Goal: Information Seeking & Learning: Learn about a topic

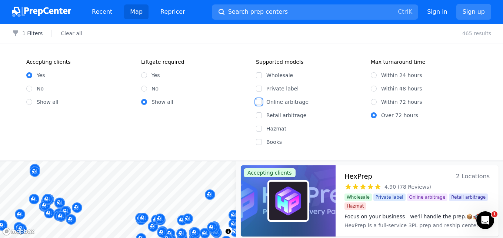
click at [261, 102] on input "Online arbitrage" at bounding box center [259, 102] width 6 height 6
checkbox input "true"
click at [259, 115] on input "Retail arbitrage" at bounding box center [259, 115] width 6 height 6
checkbox input "true"
click at [259, 129] on input "Hazmat" at bounding box center [259, 128] width 6 height 6
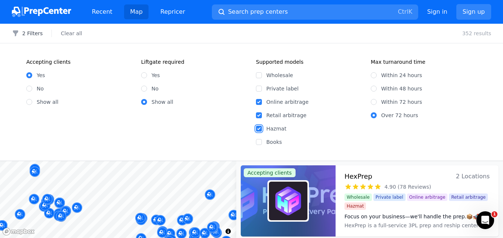
checkbox input "true"
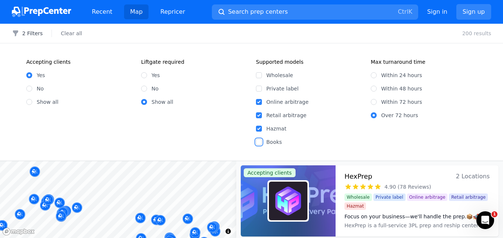
click at [259, 140] on input "Books" at bounding box center [259, 142] width 6 height 6
checkbox input "true"
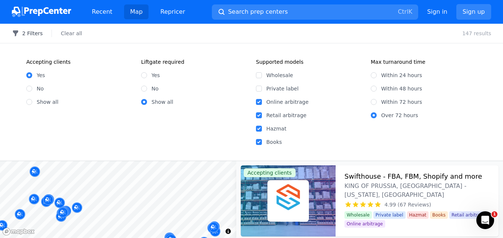
click at [33, 34] on button "2 Filters" at bounding box center [27, 33] width 31 height 7
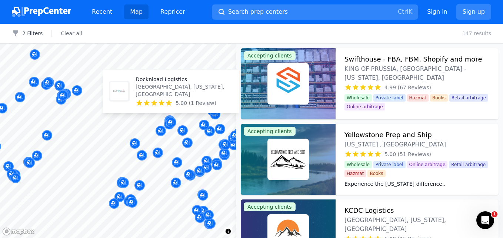
click at [166, 91] on p "[GEOGRAPHIC_DATA], [US_STATE], [GEOGRAPHIC_DATA]" at bounding box center [184, 90] width 98 height 15
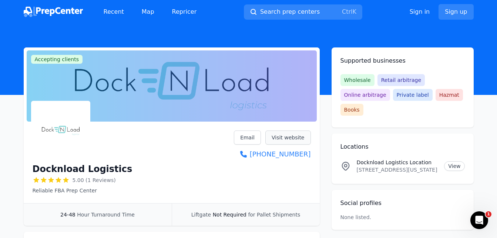
click at [294, 138] on link "Visit website" at bounding box center [288, 137] width 46 height 14
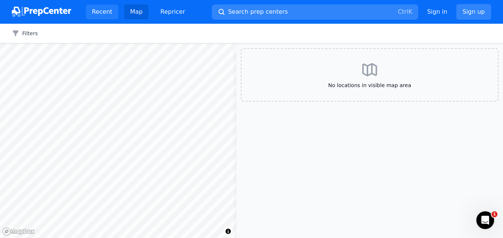
click at [100, 13] on link "Recent" at bounding box center [102, 11] width 32 height 15
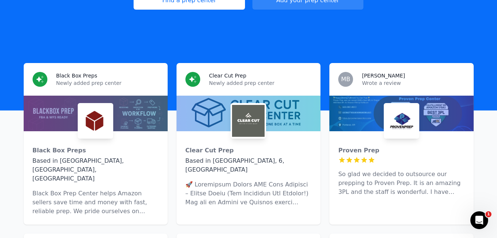
scroll to position [259, 0]
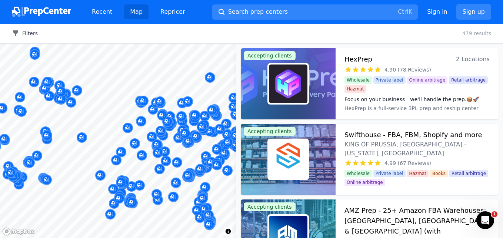
click at [26, 33] on button "Filters" at bounding box center [25, 33] width 26 height 7
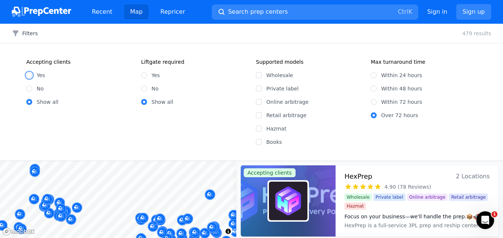
click at [31, 74] on input "Yes" at bounding box center [29, 75] width 6 height 6
radio input "true"
click at [259, 103] on input "Online arbitrage" at bounding box center [259, 102] width 6 height 6
checkbox input "true"
click at [259, 115] on input "Retail arbitrage" at bounding box center [259, 115] width 6 height 6
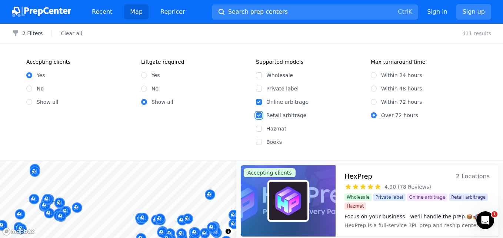
checkbox input "true"
click at [260, 128] on input "Hazmat" at bounding box center [259, 128] width 6 height 6
checkbox input "true"
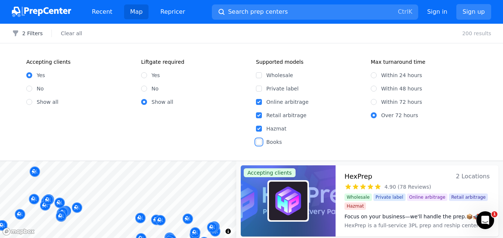
click at [259, 143] on input "Books" at bounding box center [259, 142] width 6 height 6
checkbox input "true"
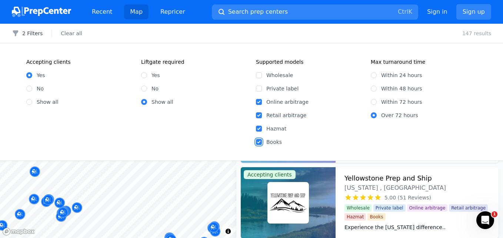
scroll to position [74, 0]
click at [395, 177] on h3 "Yellowstone Prep and Ship" at bounding box center [387, 177] width 87 height 10
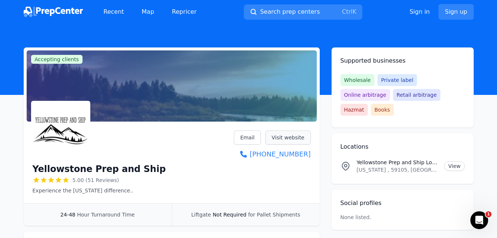
click at [293, 135] on link "Visit website" at bounding box center [288, 137] width 46 height 14
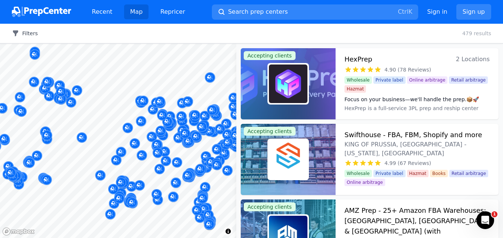
click at [30, 34] on button "Filters" at bounding box center [25, 33] width 26 height 7
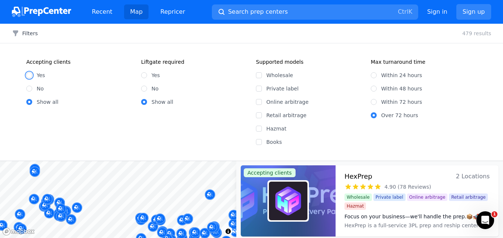
click at [29, 74] on input "Yes" at bounding box center [29, 75] width 6 height 6
radio input "true"
click at [259, 104] on input "Online arbitrage" at bounding box center [259, 102] width 6 height 6
checkbox input "true"
click at [259, 115] on input "Retail arbitrage" at bounding box center [259, 115] width 6 height 6
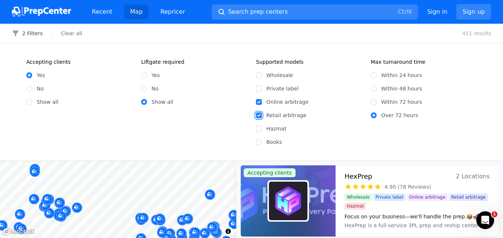
checkbox input "true"
click at [257, 130] on input "Hazmat" at bounding box center [259, 128] width 6 height 6
checkbox input "true"
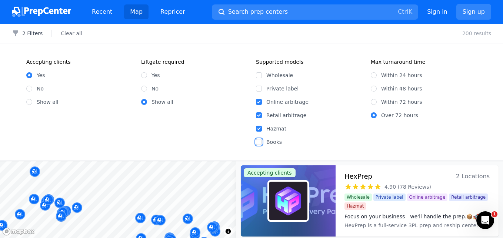
click at [259, 143] on input "Books" at bounding box center [259, 142] width 6 height 6
checkbox input "true"
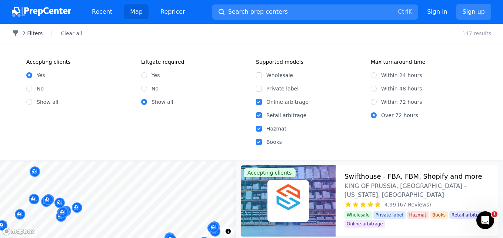
click at [37, 33] on button "2 Filters" at bounding box center [27, 33] width 31 height 7
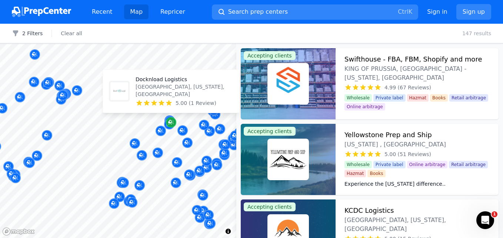
click at [168, 123] on icon "Map marker" at bounding box center [170, 122] width 4 height 4
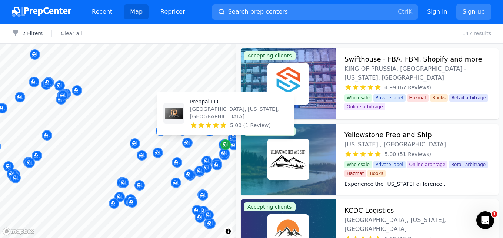
click at [223, 141] on icon "Map marker" at bounding box center [225, 144] width 6 height 7
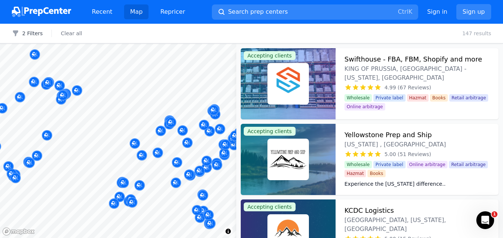
click at [213, 111] on div at bounding box center [171, 114] width 142 height 6
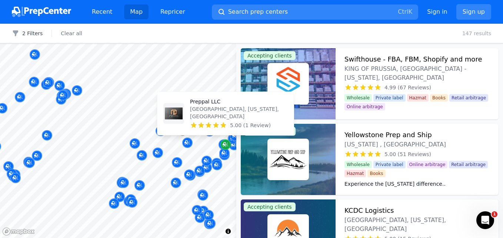
click at [227, 143] on icon "Map marker" at bounding box center [225, 144] width 6 height 5
click at [227, 129] on div "Preppal LLC [GEOGRAPHIC_DATA], [US_STATE], [GEOGRAPHIC_DATA] 5.00 (1 Review)" at bounding box center [225, 113] width 130 height 37
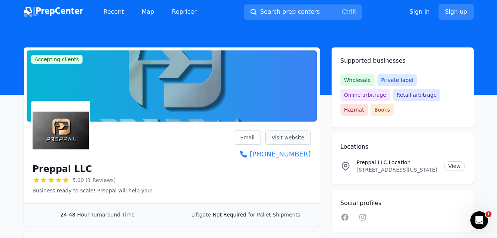
click at [291, 134] on link "Visit website" at bounding box center [288, 137] width 46 height 14
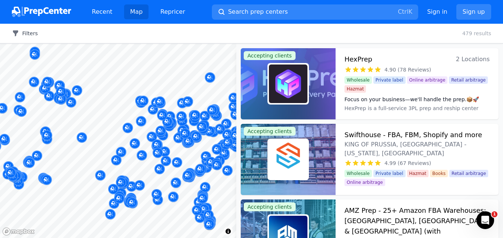
click at [19, 30] on icon "button" at bounding box center [15, 33] width 7 height 7
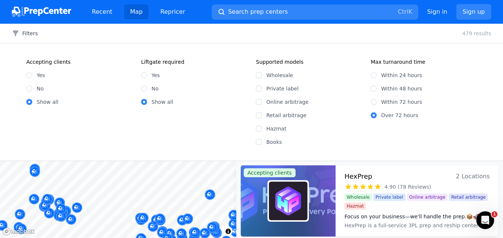
click at [32, 76] on div "Yes" at bounding box center [79, 74] width 106 height 7
click at [31, 75] on input "Yes" at bounding box center [29, 75] width 6 height 6
radio input "true"
click at [260, 103] on input "Online arbitrage" at bounding box center [259, 102] width 6 height 6
checkbox input "true"
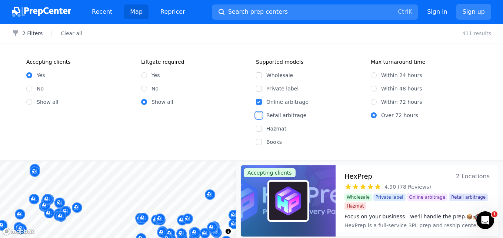
click at [260, 115] on input "Retail arbitrage" at bounding box center [259, 115] width 6 height 6
checkbox input "true"
click at [259, 127] on input "Hazmat" at bounding box center [259, 128] width 6 height 6
checkbox input "true"
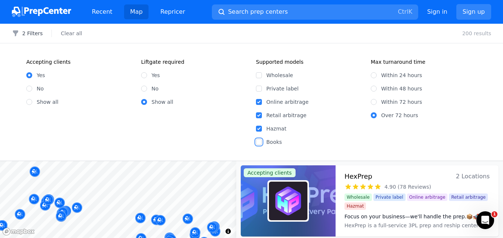
click at [259, 141] on input "Books" at bounding box center [259, 142] width 6 height 6
checkbox input "true"
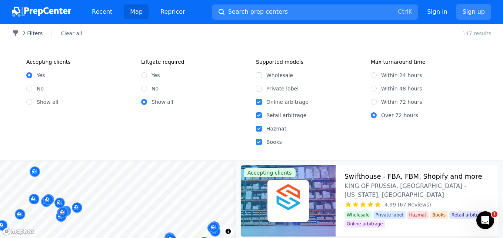
click at [29, 34] on button "2 Filters" at bounding box center [27, 33] width 31 height 7
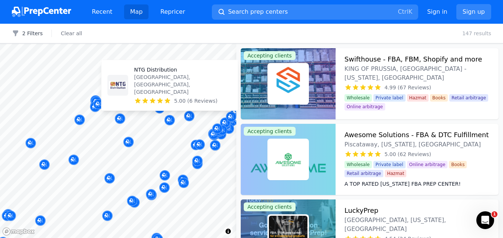
click at [162, 73] on p "NTG Distribution" at bounding box center [183, 69] width 98 height 7
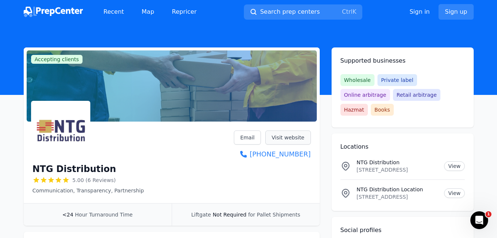
click at [285, 134] on link "Visit website" at bounding box center [288, 137] width 46 height 14
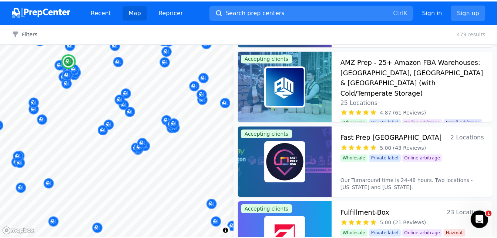
scroll to position [74, 0]
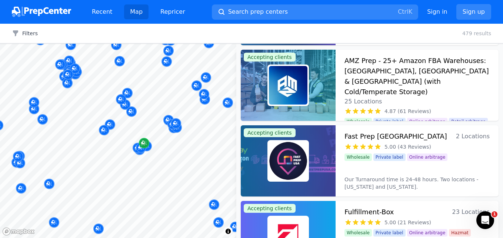
click at [144, 143] on icon "Map marker" at bounding box center [143, 143] width 4 height 4
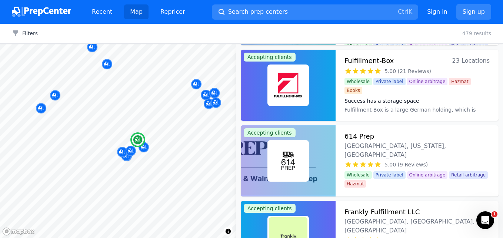
click at [390, 212] on h3 "Frankly Fulfillment LLC" at bounding box center [381, 212] width 75 height 10
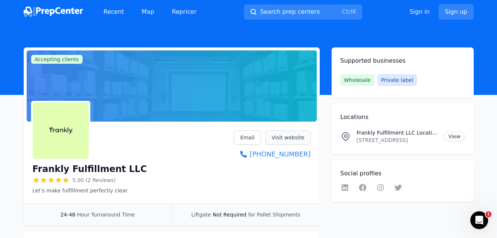
click at [296, 135] on link "Visit website" at bounding box center [288, 137] width 46 height 14
